Goal: Information Seeking & Learning: Learn about a topic

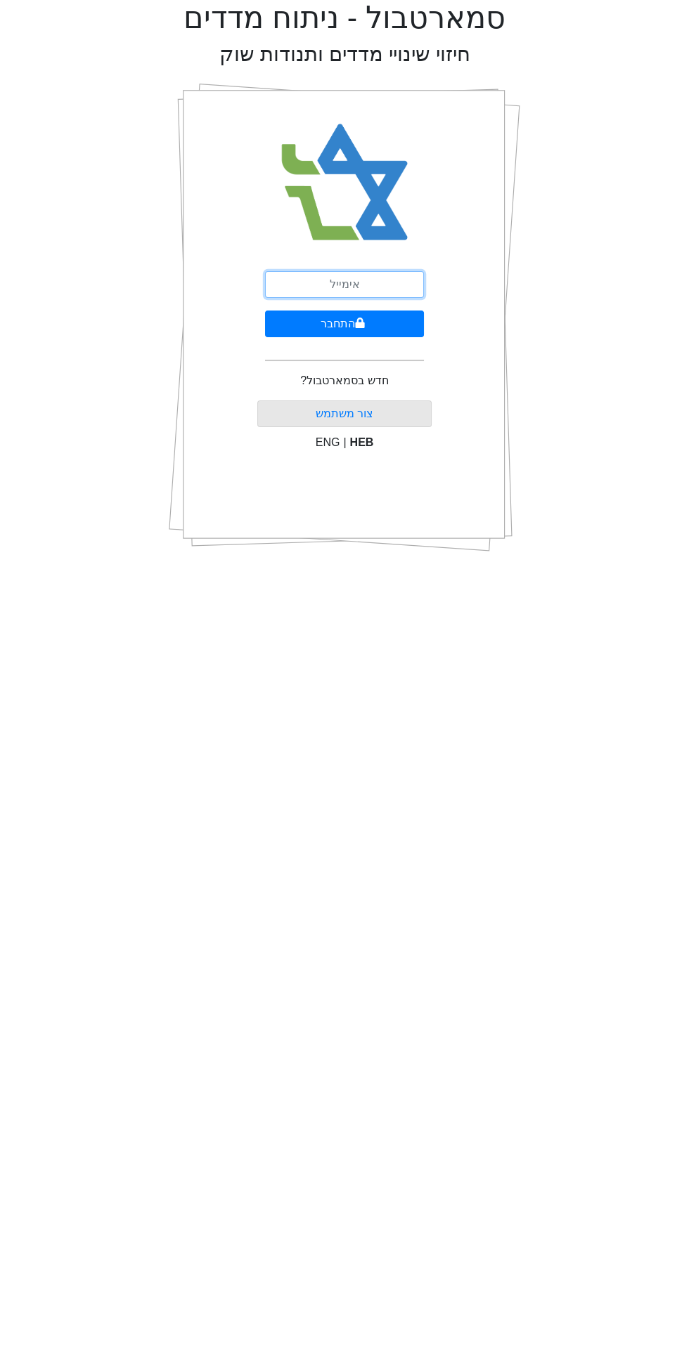
click at [294, 282] on input "email" at bounding box center [344, 284] width 159 height 27
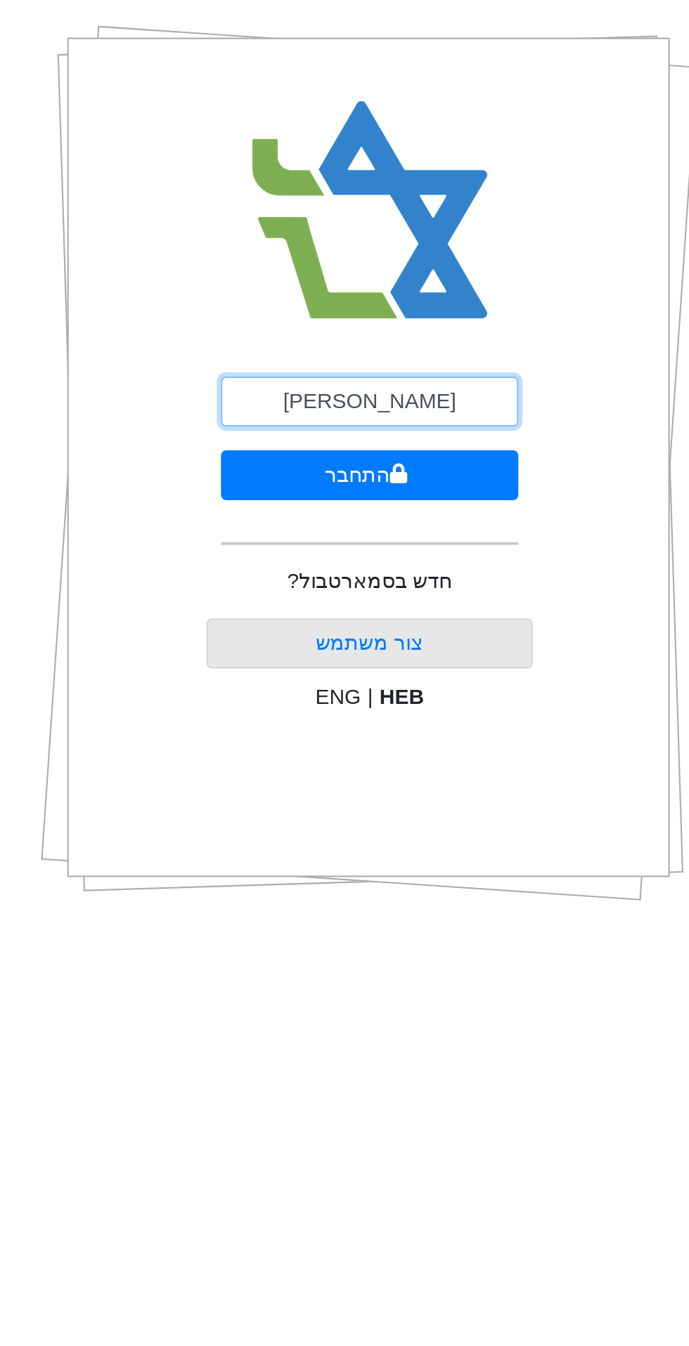
type input "[EMAIL_ADDRESS][DOMAIN_NAME]"
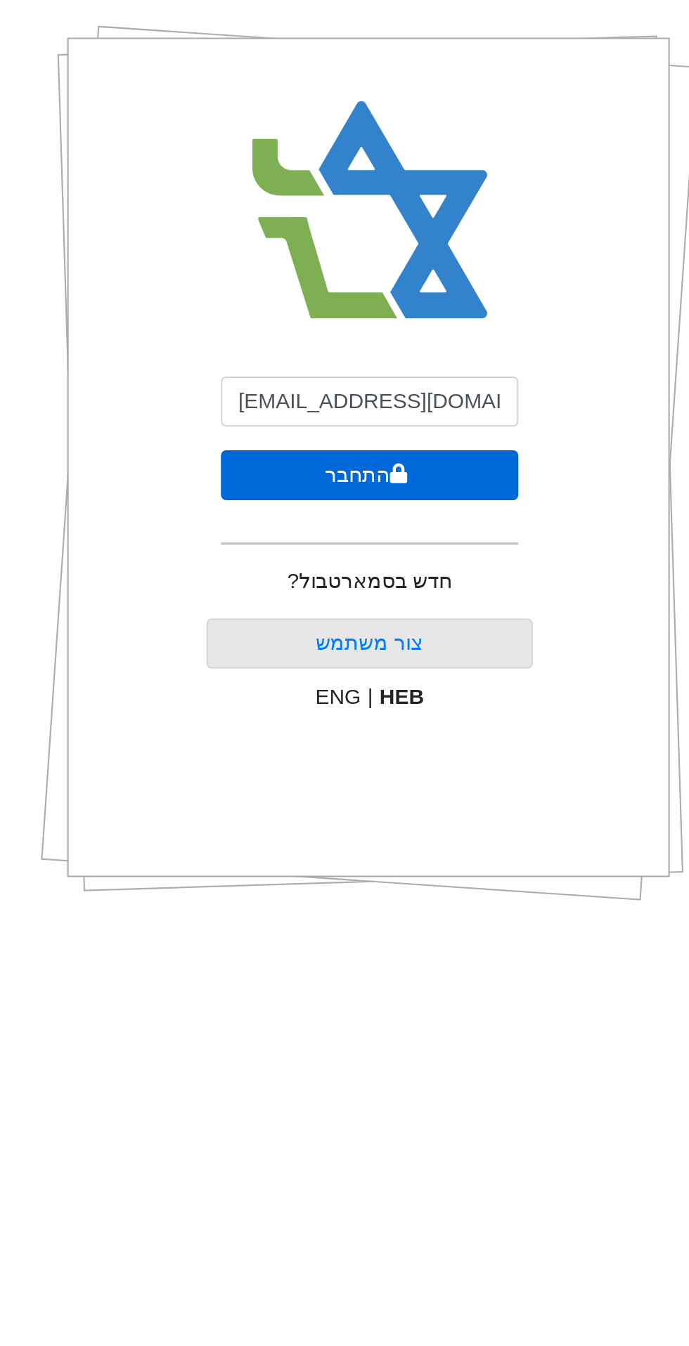
click at [311, 321] on button "התחבר" at bounding box center [344, 324] width 159 height 27
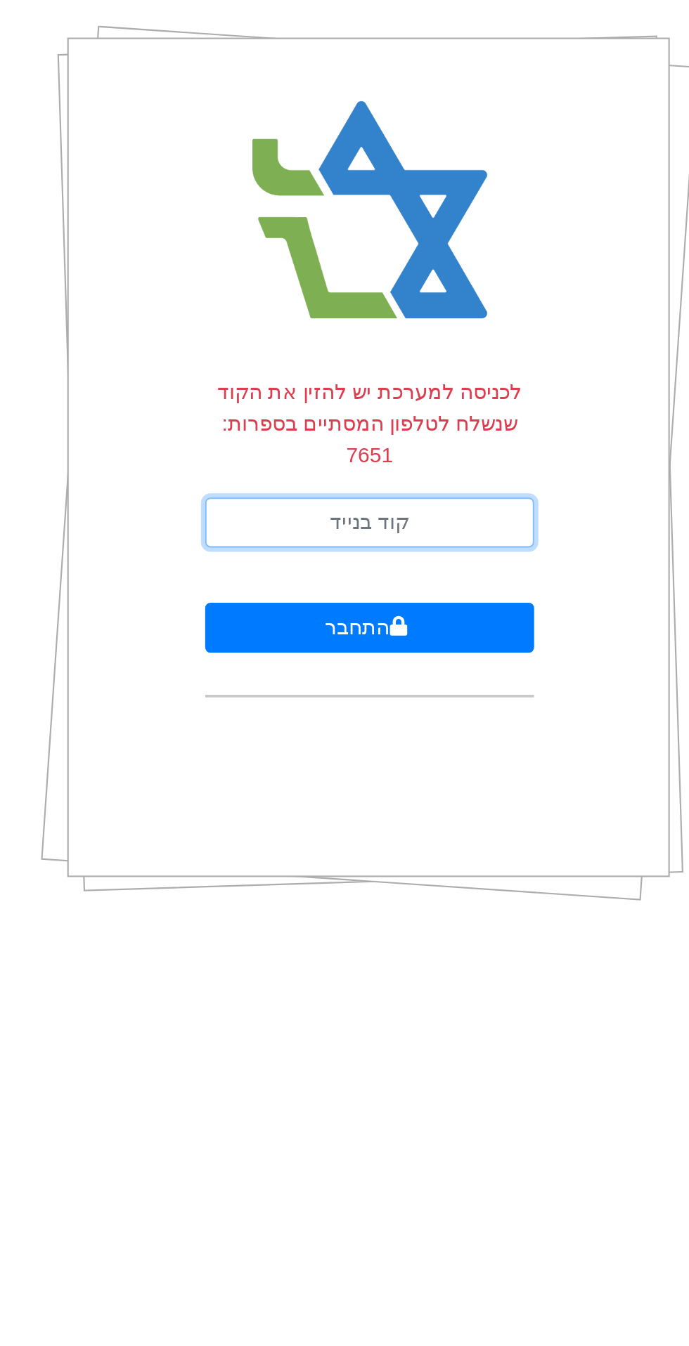
click at [301, 354] on input "text" at bounding box center [344, 349] width 176 height 27
click at [295, 352] on input "text" at bounding box center [344, 349] width 176 height 27
type input "922243"
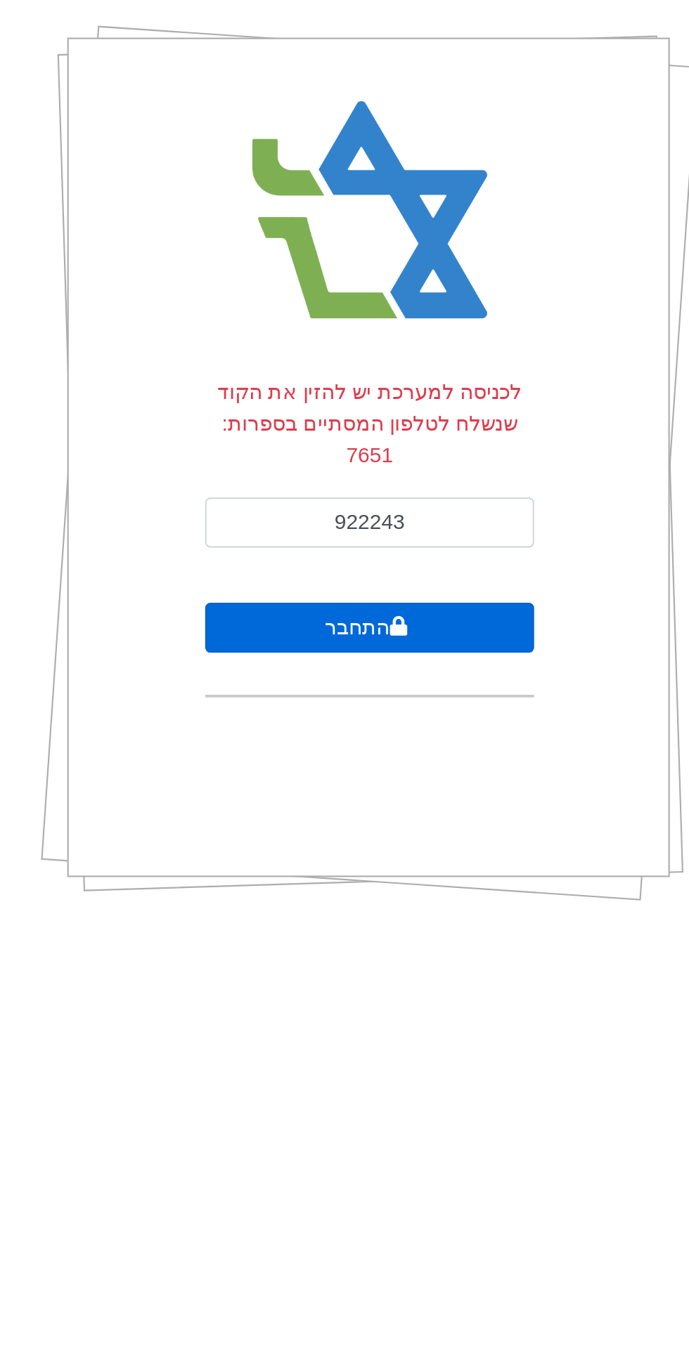
click at [292, 409] on button "התחבר" at bounding box center [344, 405] width 176 height 27
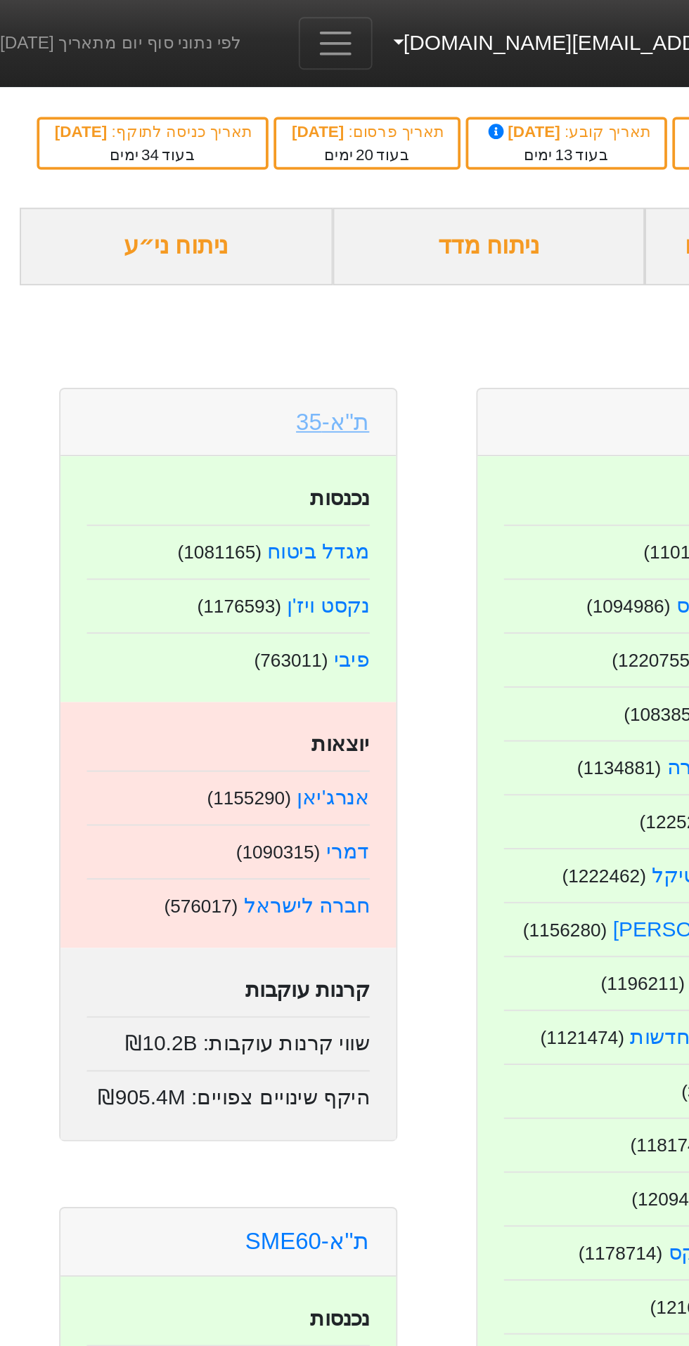
click at [163, 233] on link "ת"א-35" at bounding box center [177, 226] width 39 height 14
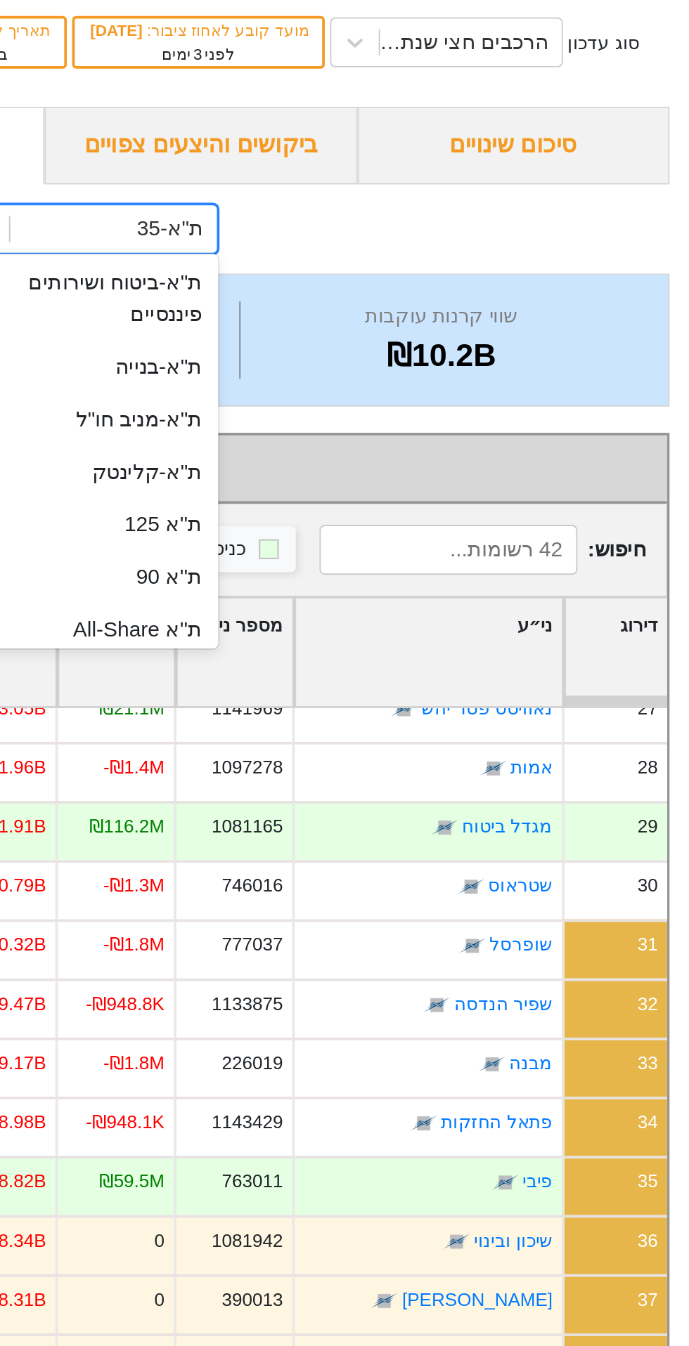
scroll to position [104, 0]
click at [379, 347] on div "ת''א 125" at bounding box center [368, 333] width 138 height 28
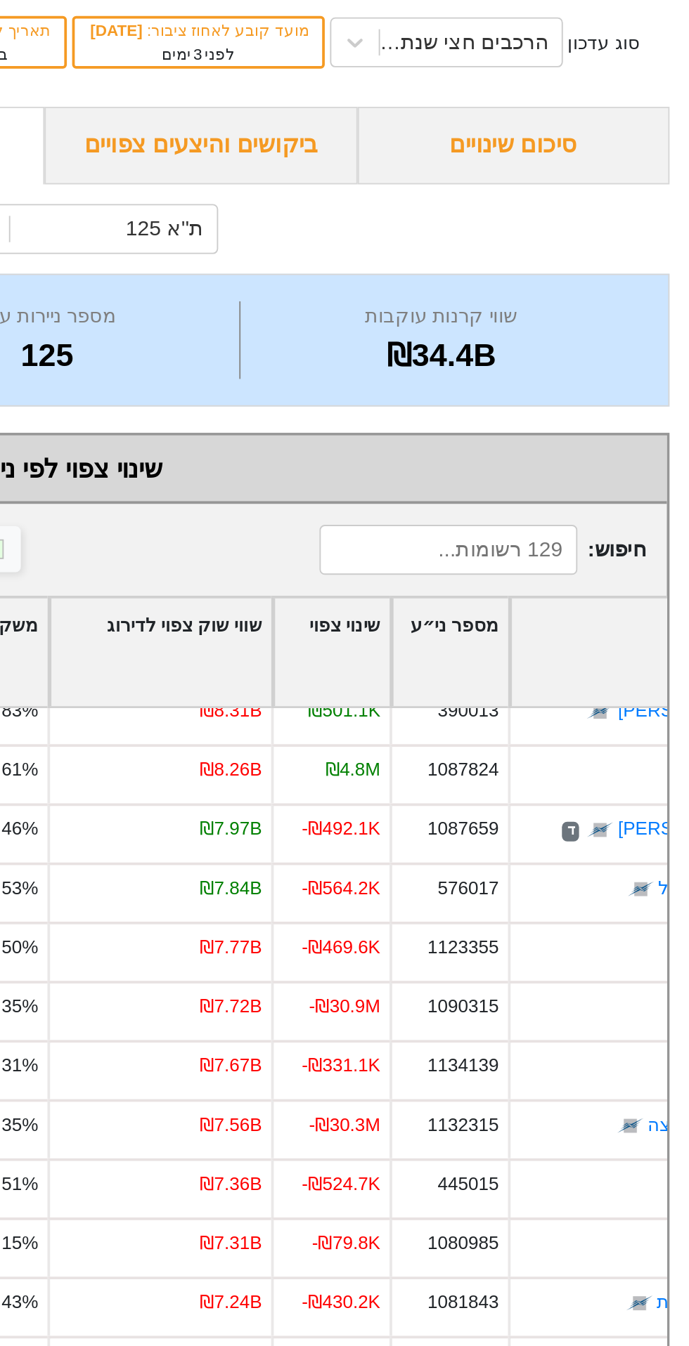
scroll to position [1178, 0]
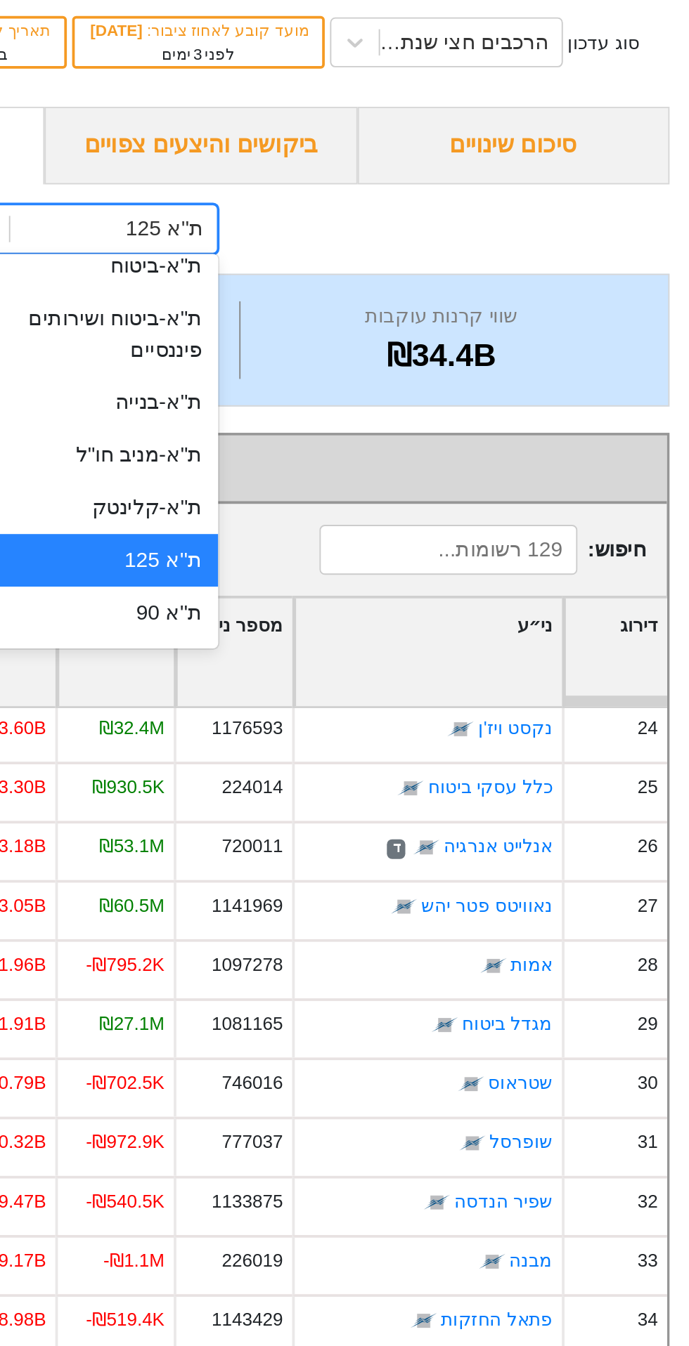
click at [392, 393] on div "ת''א 90" at bounding box center [368, 381] width 138 height 28
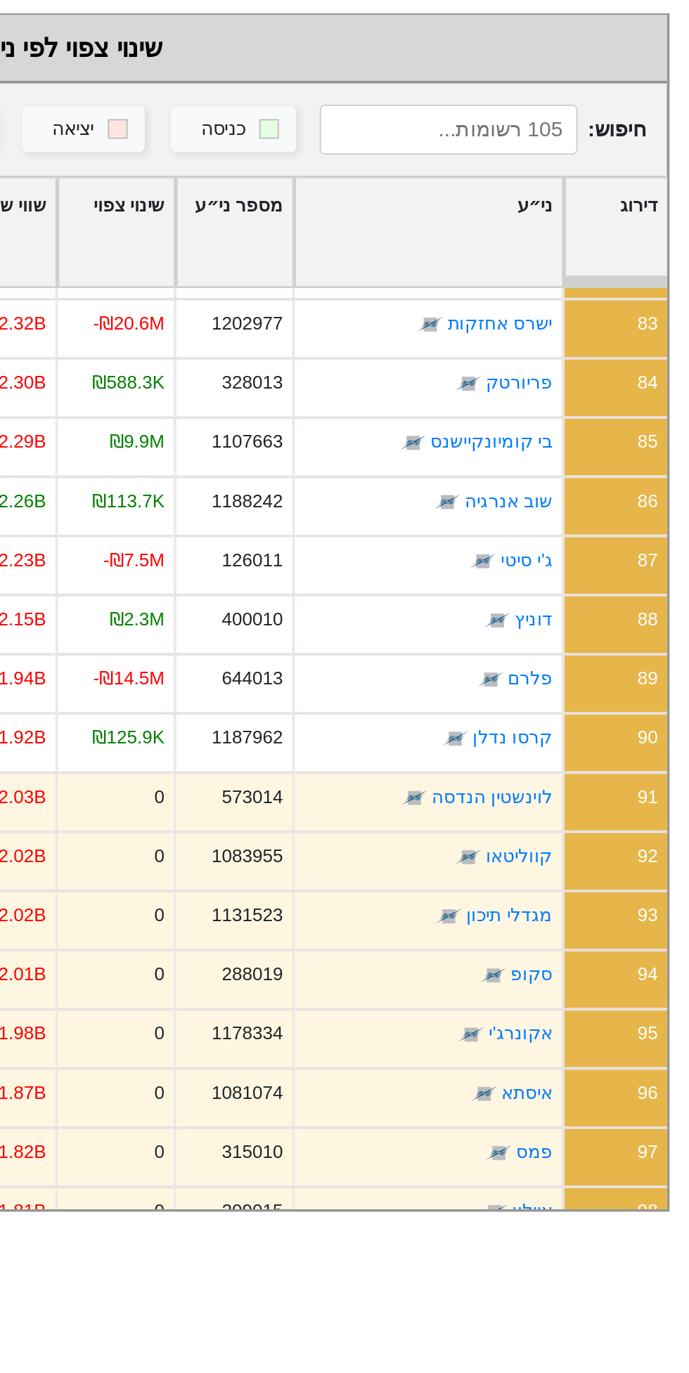
scroll to position [2588, 0]
